Goal: Information Seeking & Learning: Learn about a topic

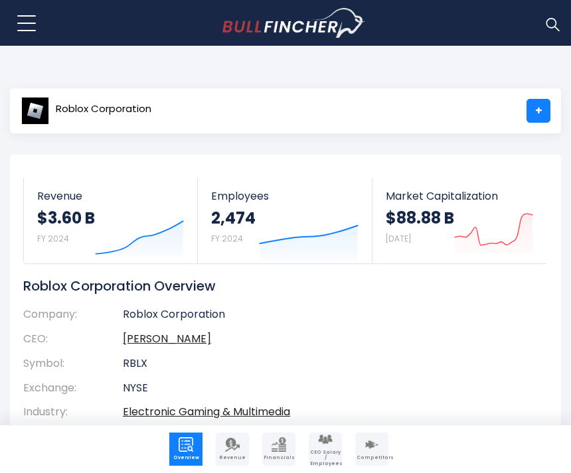
scroll to position [18, 0]
click at [27, 102] on img at bounding box center [35, 111] width 28 height 28
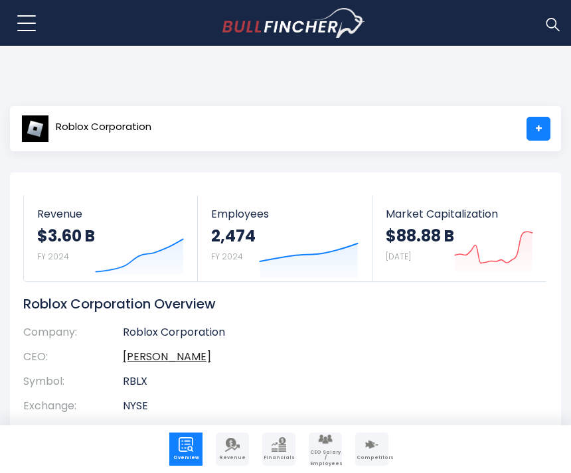
click at [55, 23] on div "Recent searches Trending searches Apple Overview Meta Platforms Financials" at bounding box center [285, 23] width 551 height 46
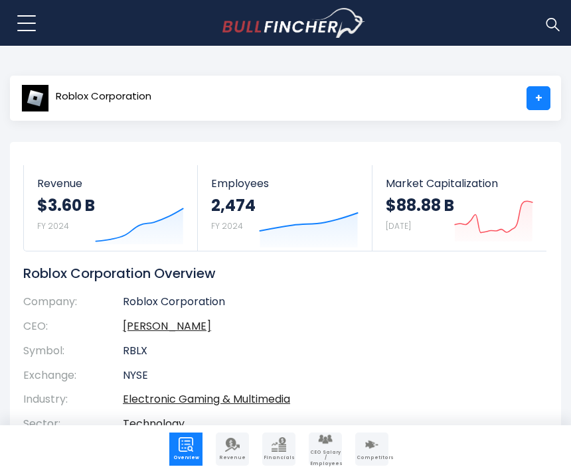
click at [48, 103] on img at bounding box center [35, 98] width 28 height 28
click at [33, 89] on img at bounding box center [35, 98] width 28 height 28
click at [42, 109] on img at bounding box center [35, 98] width 28 height 28
click at [32, 98] on img at bounding box center [35, 98] width 28 height 28
click at [24, 97] on img at bounding box center [35, 98] width 28 height 28
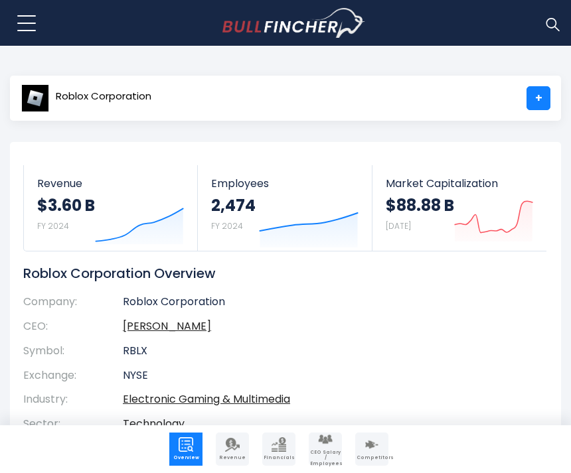
click at [29, 102] on img at bounding box center [35, 98] width 28 height 28
click at [54, 195] on strong "$3.60 B" at bounding box center [66, 205] width 58 height 21
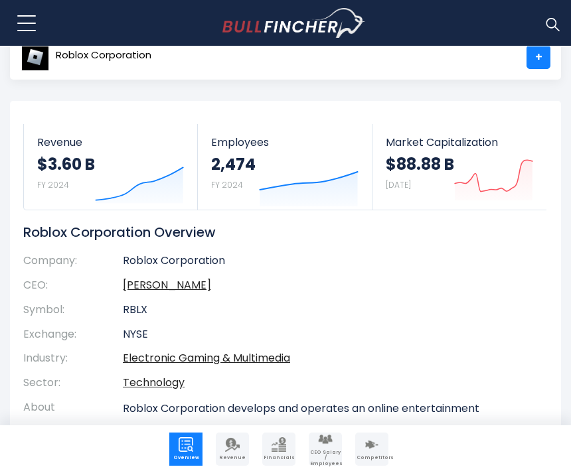
click at [34, 80] on div "Roblox Corporation +" at bounding box center [285, 56] width 551 height 45
click at [38, 71] on img at bounding box center [35, 57] width 28 height 28
